Goal: Navigation & Orientation: Find specific page/section

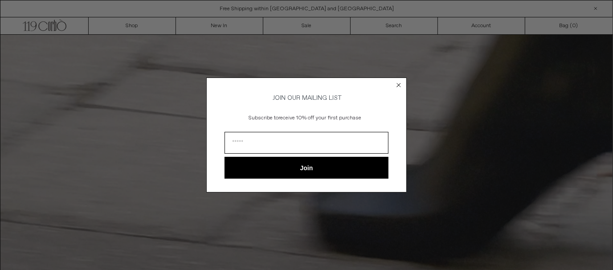
click at [398, 81] on circle "Close dialog" at bounding box center [399, 85] width 8 height 8
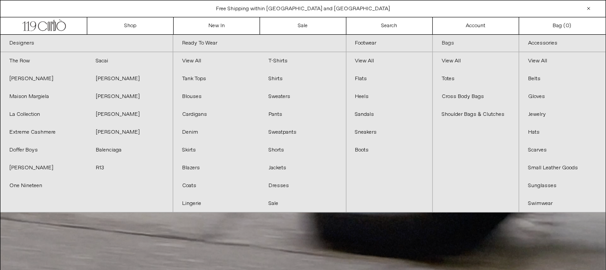
click at [446, 42] on link "Bags" at bounding box center [476, 43] width 86 height 17
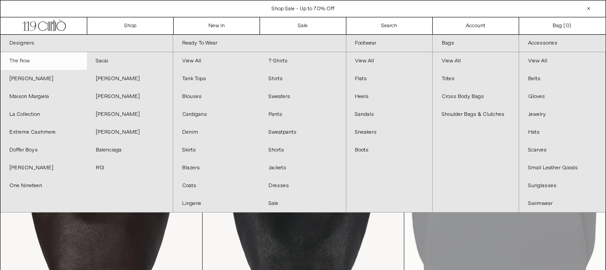
click at [45, 57] on link "The Row" at bounding box center [43, 61] width 86 height 18
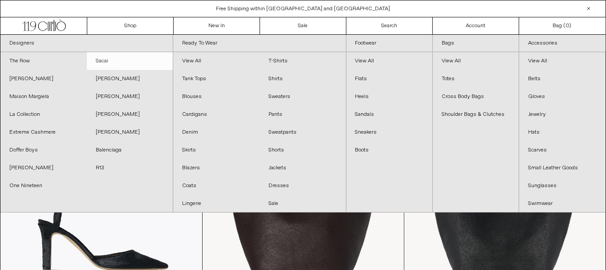
click at [118, 60] on link "Sacai" at bounding box center [130, 61] width 86 height 18
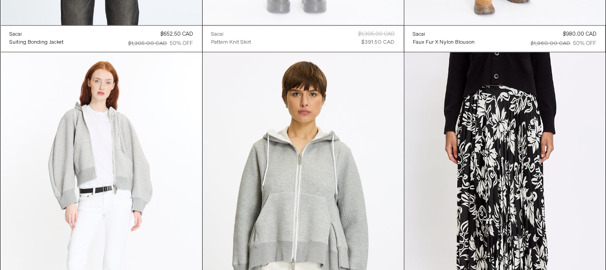
scroll to position [4816, 0]
